Goal: Check status: Check status

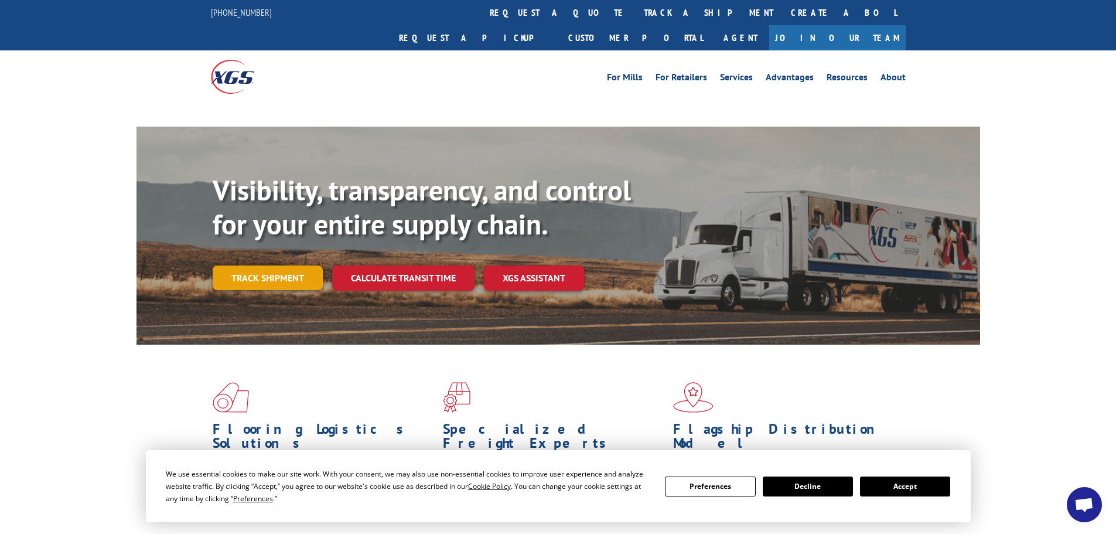
click at [268, 265] on link "Track shipment" at bounding box center [268, 277] width 110 height 25
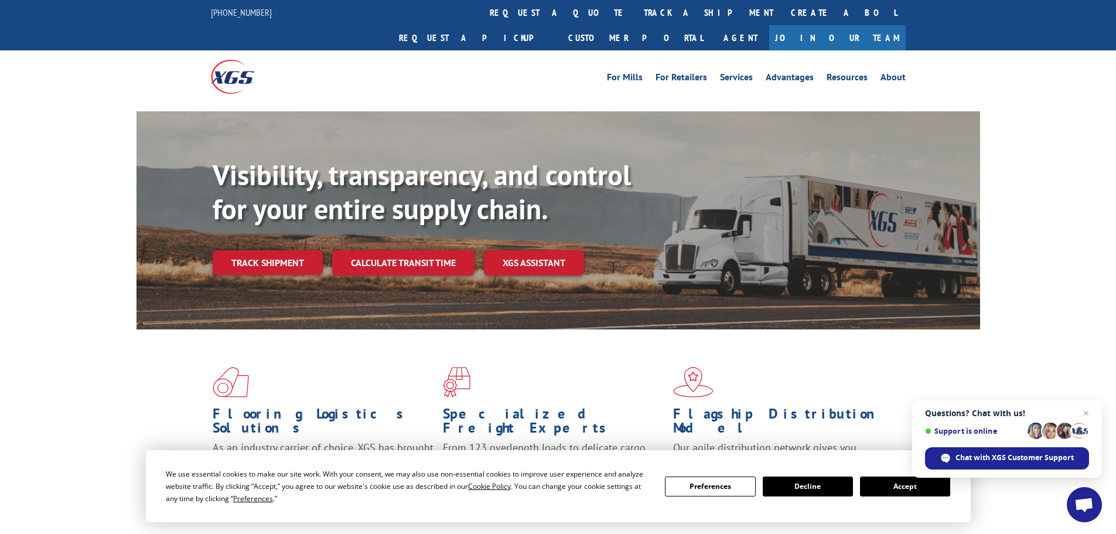
click at [919, 492] on button "Accept" at bounding box center [905, 486] width 90 height 20
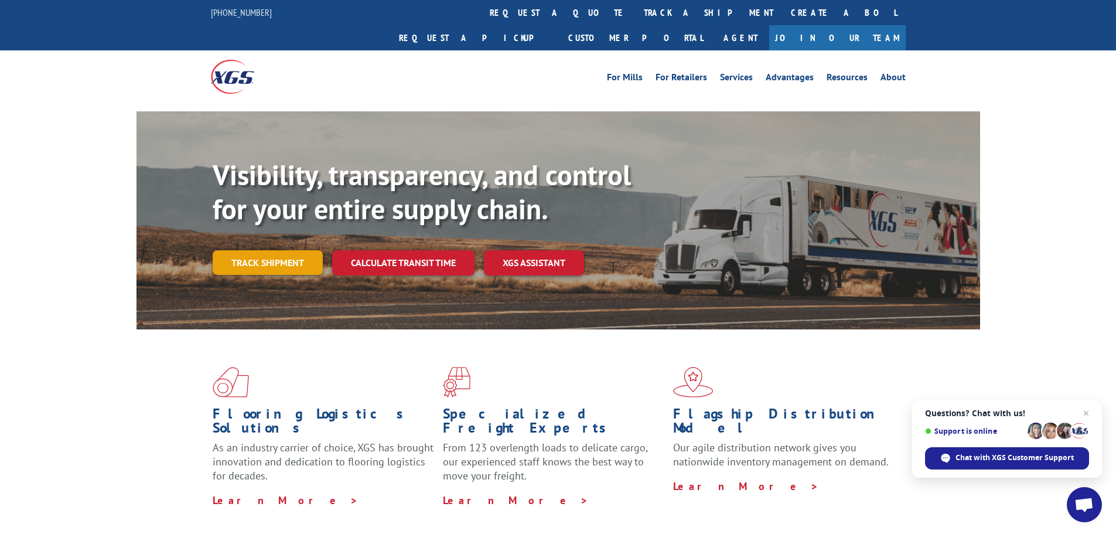
click at [312, 250] on link "Track shipment" at bounding box center [268, 262] width 110 height 25
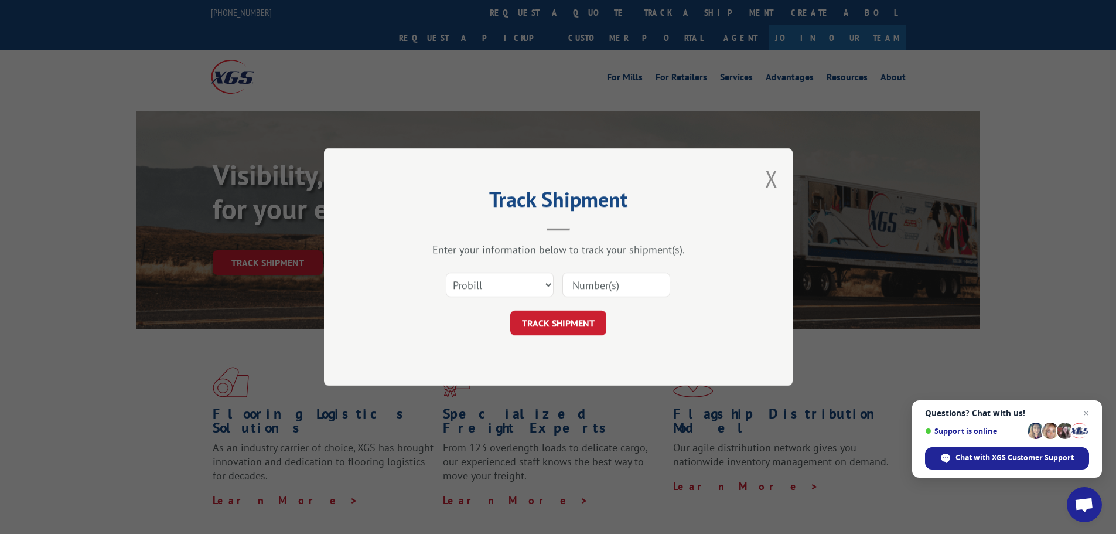
click at [637, 280] on input at bounding box center [617, 284] width 108 height 25
paste input "17471956"
type input "17471956"
click at [565, 360] on div "Track Shipment Enter your information below to track your shipment(s). Select c…" at bounding box center [558, 266] width 469 height 237
click at [578, 324] on button "TRACK SHIPMENT" at bounding box center [558, 323] width 96 height 25
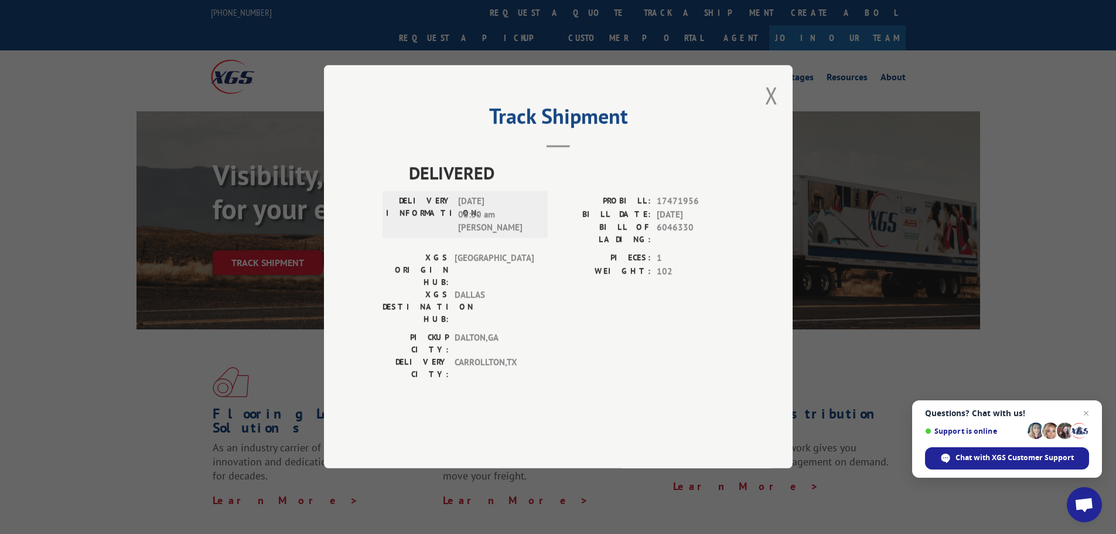
click at [540, 235] on div "DELIVERY INFORMATION: 09/15/2025 06:30 am JOSE" at bounding box center [465, 215] width 158 height 40
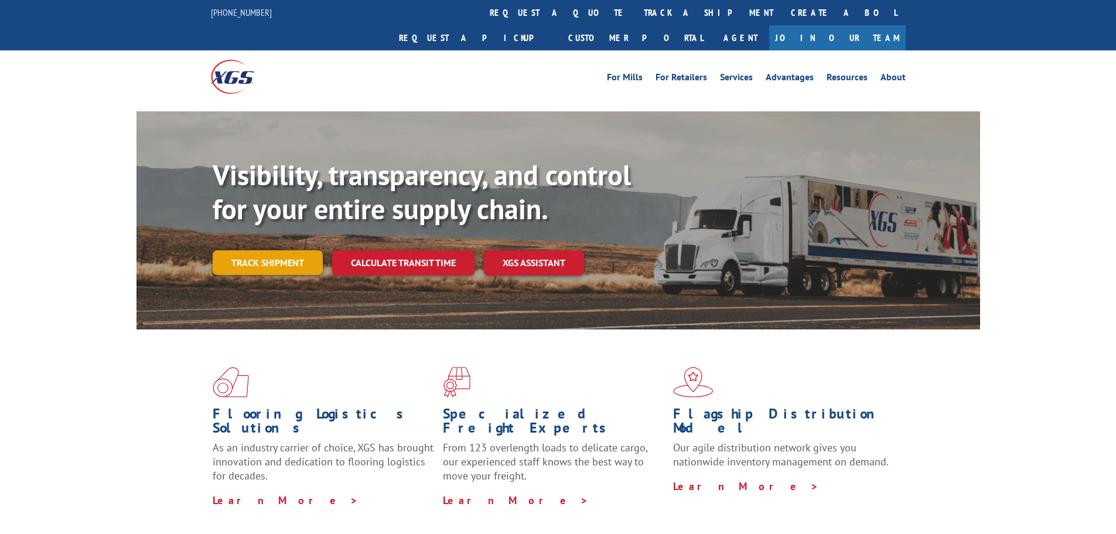
click at [248, 250] on link "Track shipment" at bounding box center [268, 262] width 110 height 25
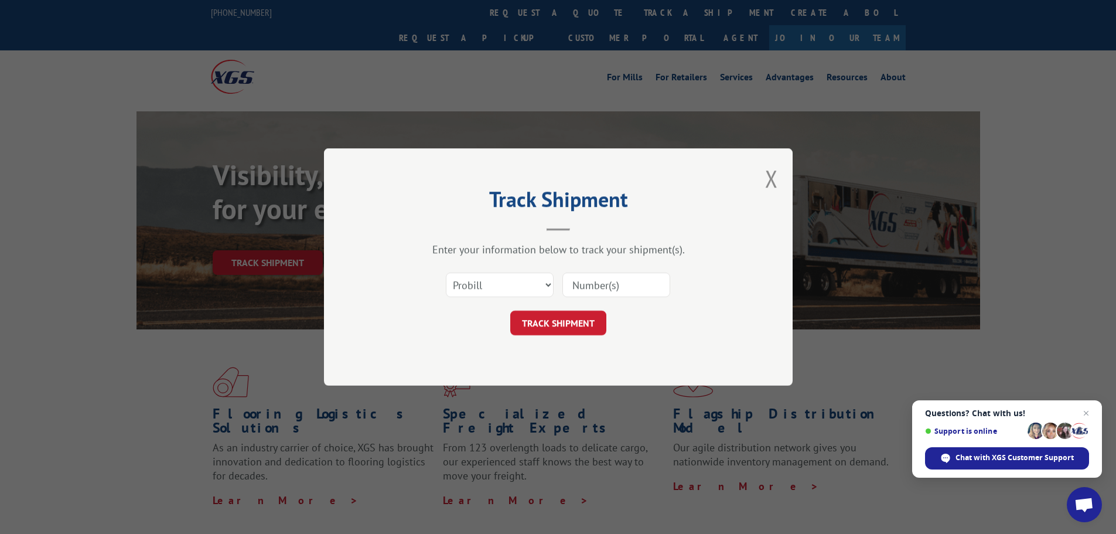
click at [597, 284] on input at bounding box center [617, 284] width 108 height 25
paste input "16668393"
type input "16668393"
click at [564, 309] on form "Select category... Probill BOL PO 16668393 TRACK SHIPMENT" at bounding box center [559, 300] width 352 height 70
click at [561, 323] on button "TRACK SHIPMENT" at bounding box center [558, 323] width 96 height 25
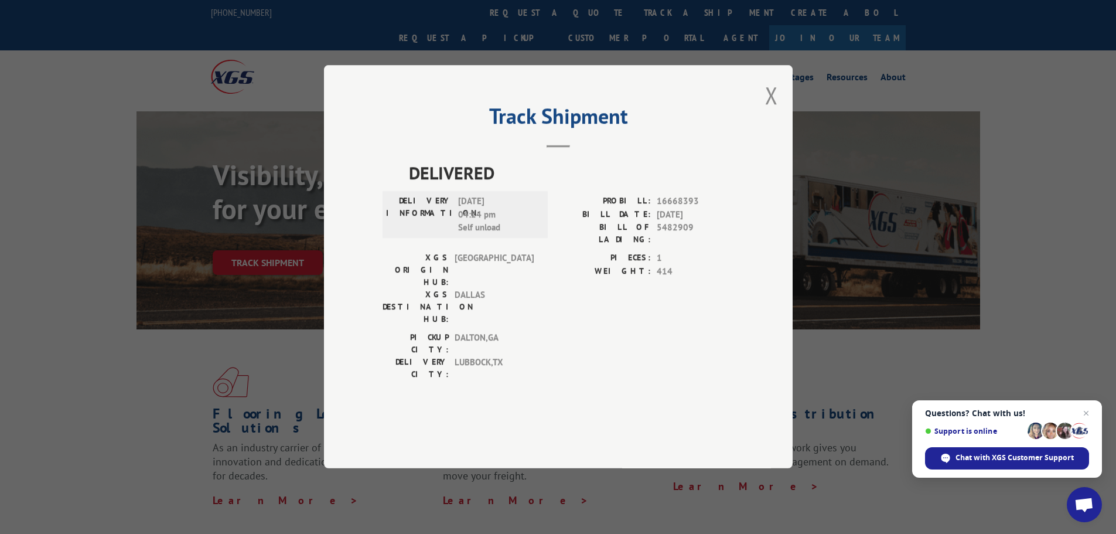
click at [561, 332] on div "PICKUP CITY: [GEOGRAPHIC_DATA] , [GEOGRAPHIC_DATA] DELIVERY CITY: [GEOGRAPHIC_D…" at bounding box center [559, 359] width 352 height 55
drag, startPoint x: 657, startPoint y: 237, endPoint x: 711, endPoint y: 230, distance: 54.4
click at [711, 209] on span "16668393" at bounding box center [695, 201] width 77 height 13
click at [713, 209] on span "16668393" at bounding box center [695, 201] width 77 height 13
click at [689, 209] on span "16668393" at bounding box center [695, 201] width 77 height 13
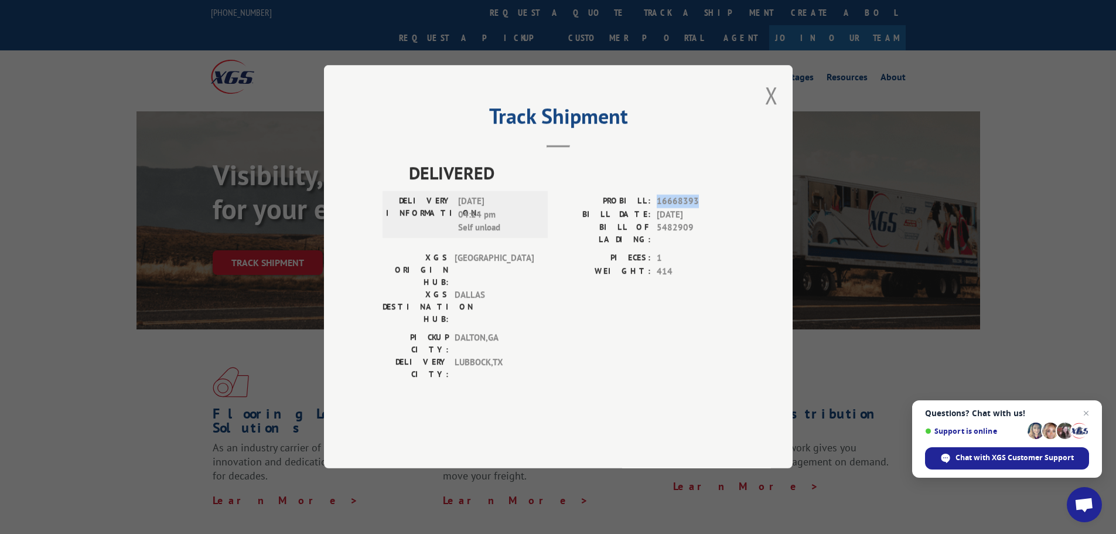
drag, startPoint x: 656, startPoint y: 234, endPoint x: 704, endPoint y: 231, distance: 48.2
click at [704, 209] on div "PROBILL: 16668393" at bounding box center [646, 201] width 176 height 13
click at [777, 111] on button "Close modal" at bounding box center [771, 95] width 13 height 31
